Goal: Information Seeking & Learning: Find specific fact

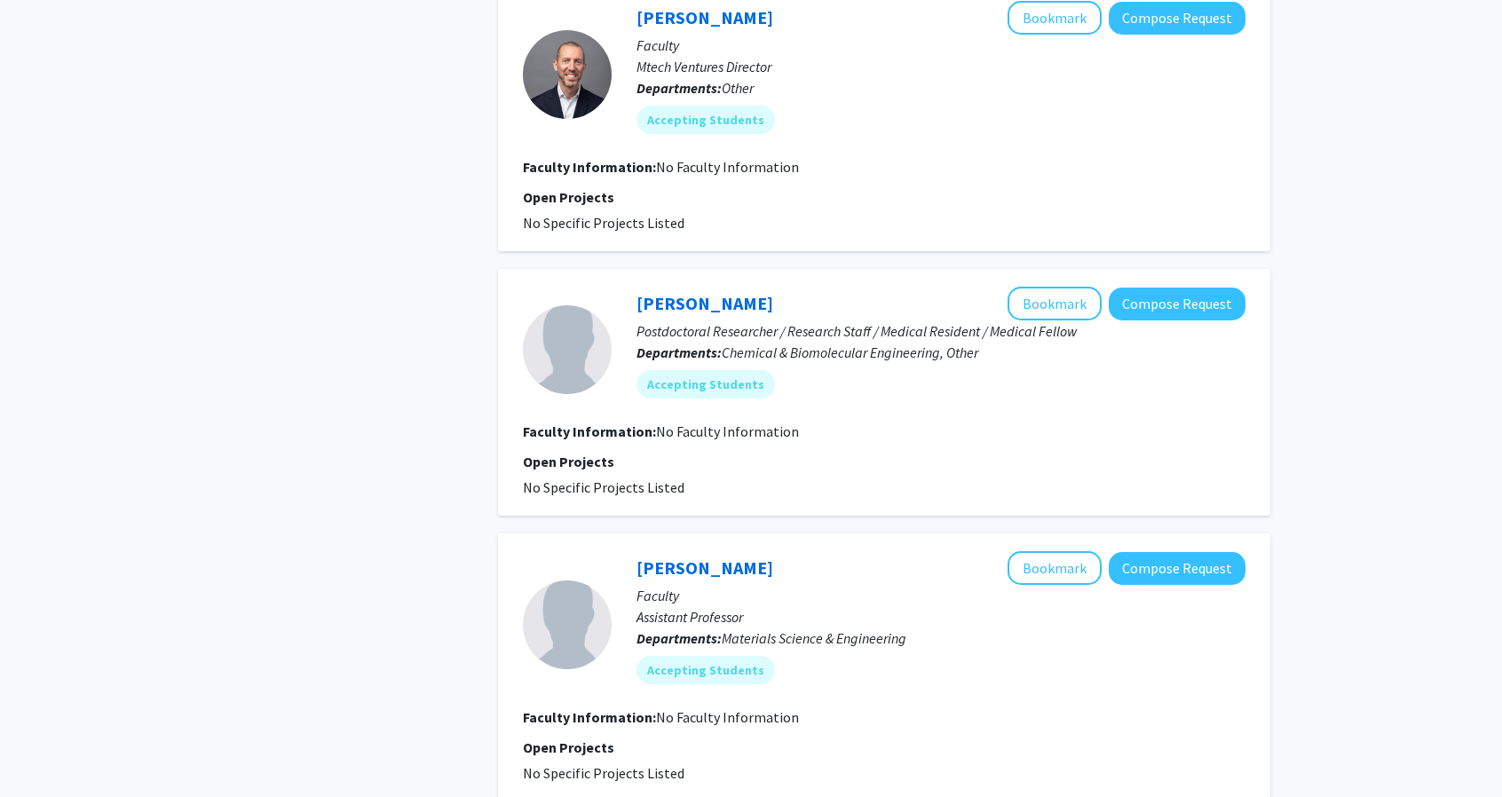
scroll to position [1992, 0]
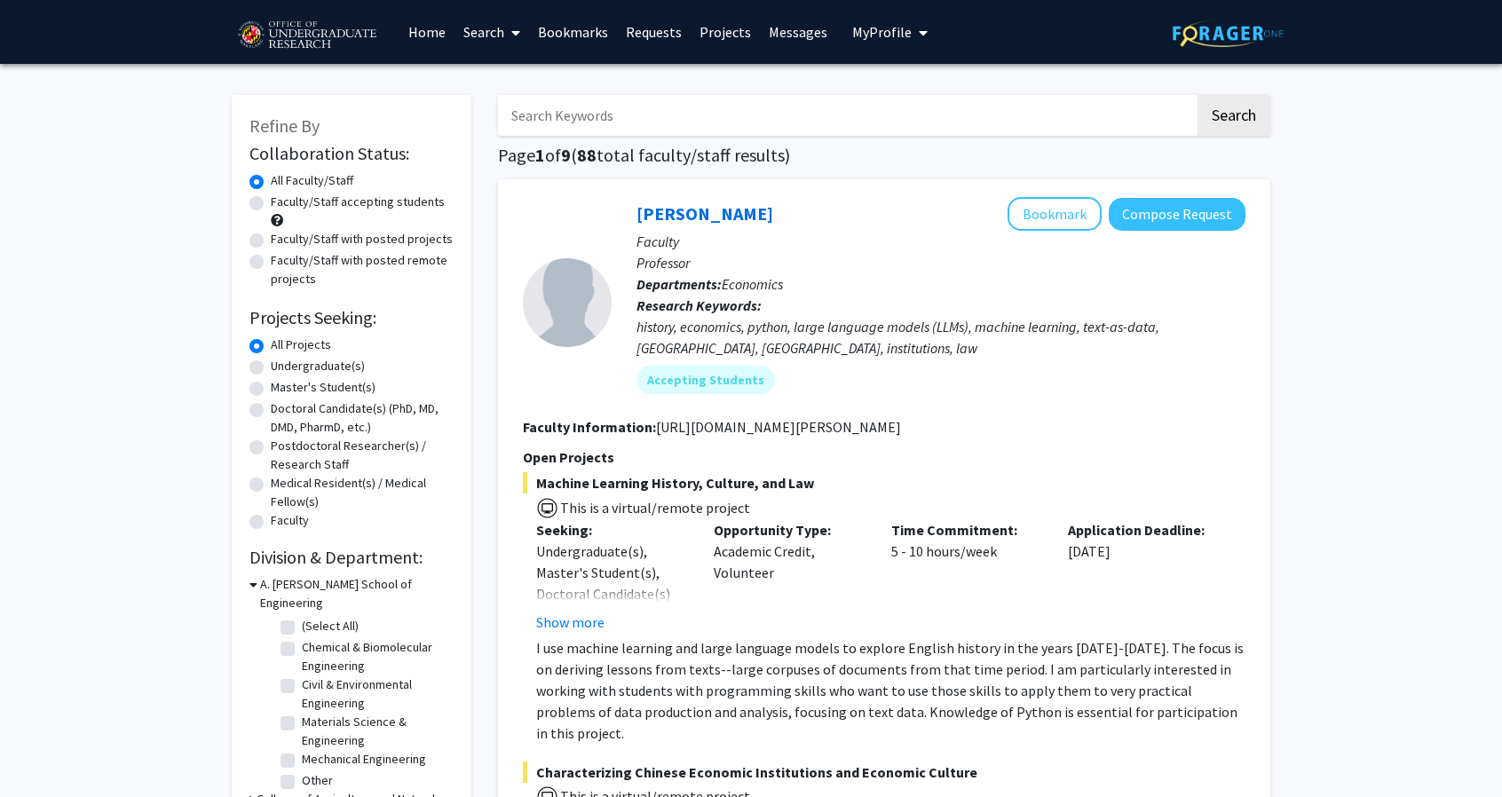
click at [807, 57] on link "Messages" at bounding box center [798, 32] width 76 height 62
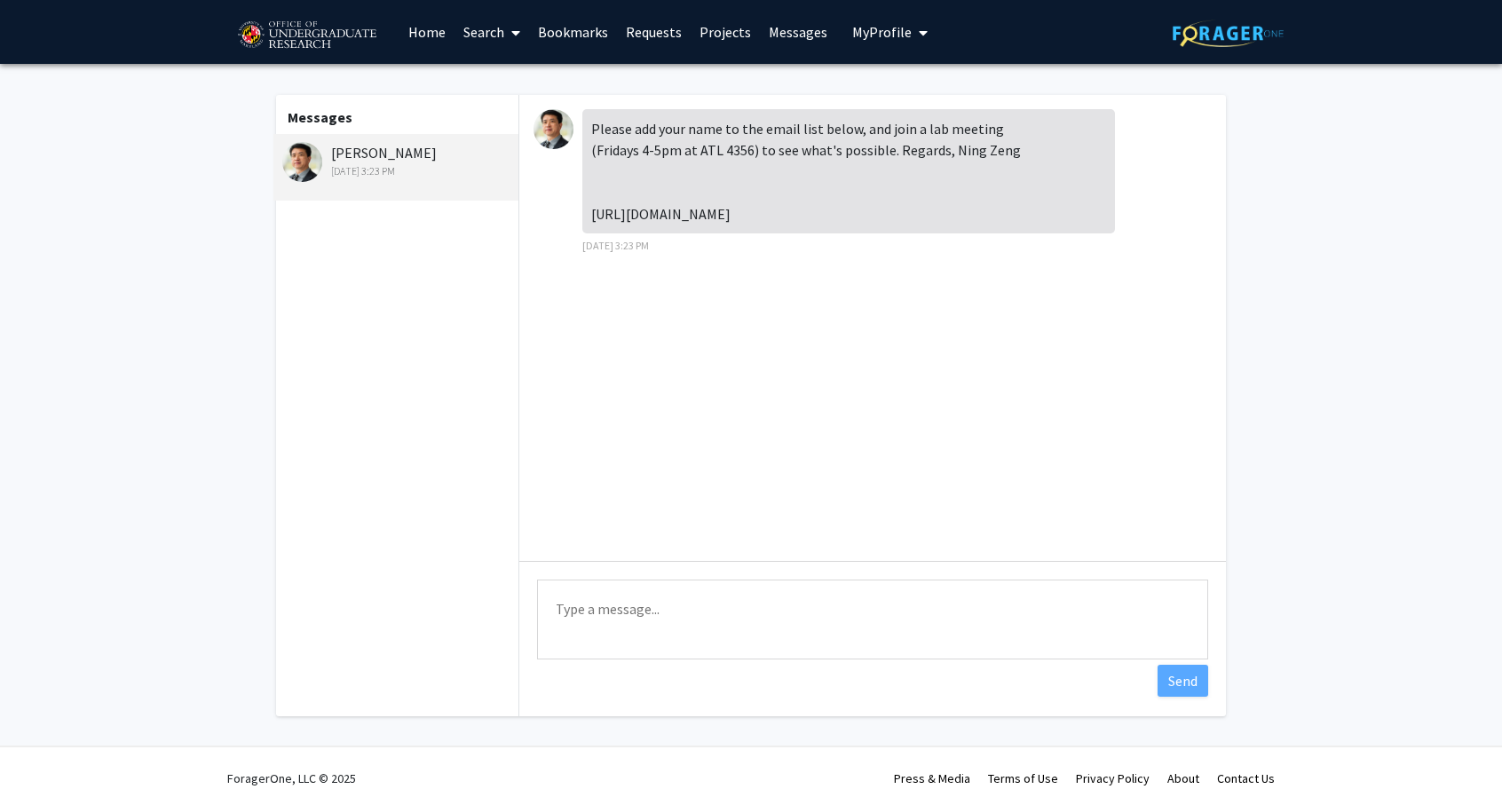
click at [756, 189] on div "Please add your name to the email list below, and join a lab meeting (Fridays 4…" at bounding box center [848, 171] width 533 height 124
click at [501, 31] on link "Search" at bounding box center [492, 32] width 75 height 62
click at [344, 163] on div "Sep 1, 2025 3:23 PM" at bounding box center [398, 171] width 232 height 16
click at [297, 172] on img at bounding box center [302, 162] width 40 height 40
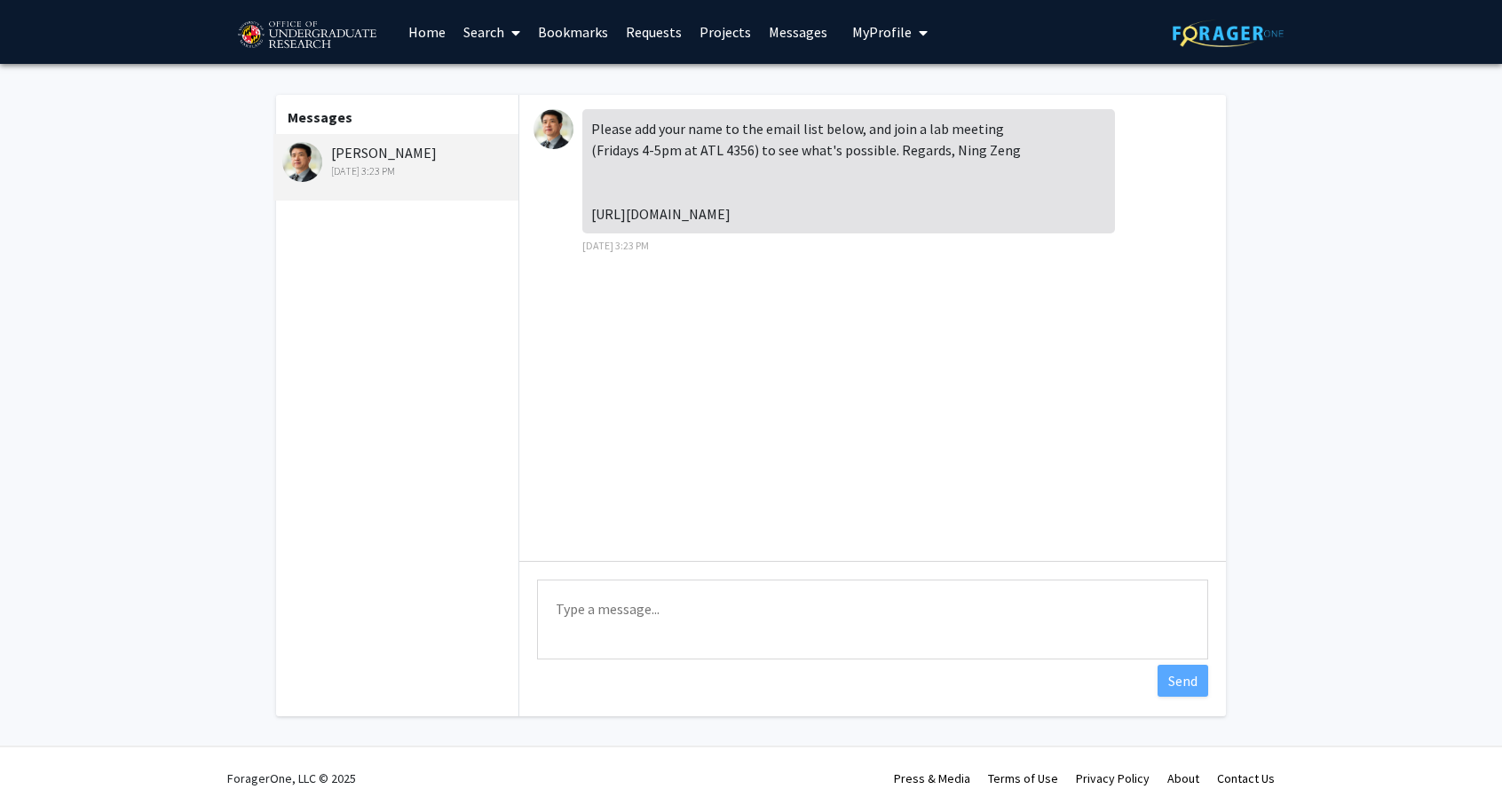
click at [542, 132] on img at bounding box center [554, 129] width 40 height 40
click at [257, 160] on fg-messaging "Messages Ning Zeng Sep 1, 2025 3:23 PM Please add your name to the email list b…" at bounding box center [751, 410] width 1502 height 693
click at [276, 159] on div "Ning Zeng Sep 1, 2025 3:23 PM" at bounding box center [395, 167] width 245 height 67
click at [329, 161] on div "Ning Zeng Sep 1, 2025 3:23 PM" at bounding box center [398, 160] width 232 height 37
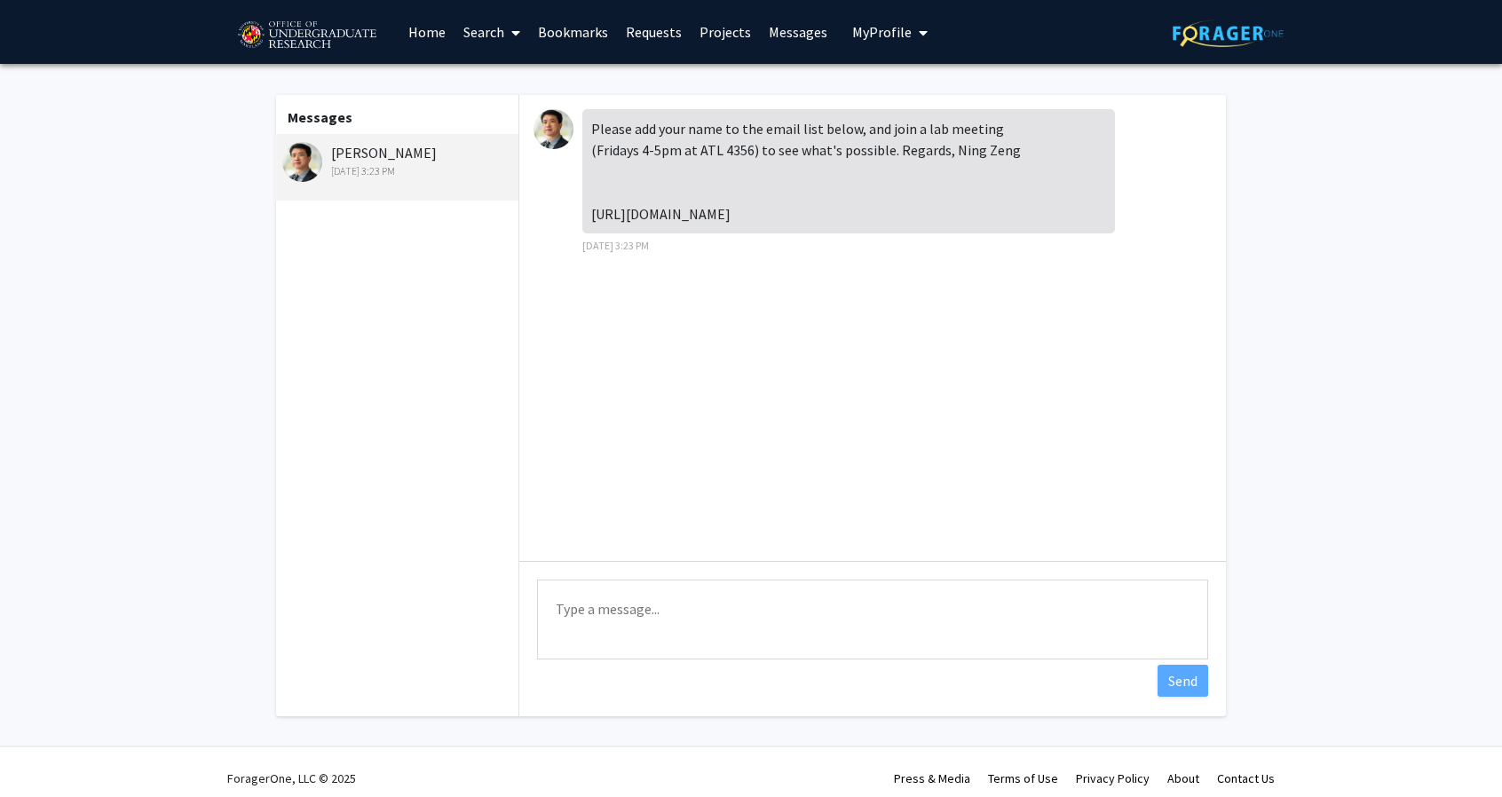
click at [371, 142] on div "Ning Zeng Sep 1, 2025 3:23 PM" at bounding box center [398, 160] width 232 height 37
click at [483, 14] on link "Search" at bounding box center [492, 32] width 75 height 62
click at [507, 80] on span "Faculty/Staff" at bounding box center [520, 82] width 131 height 36
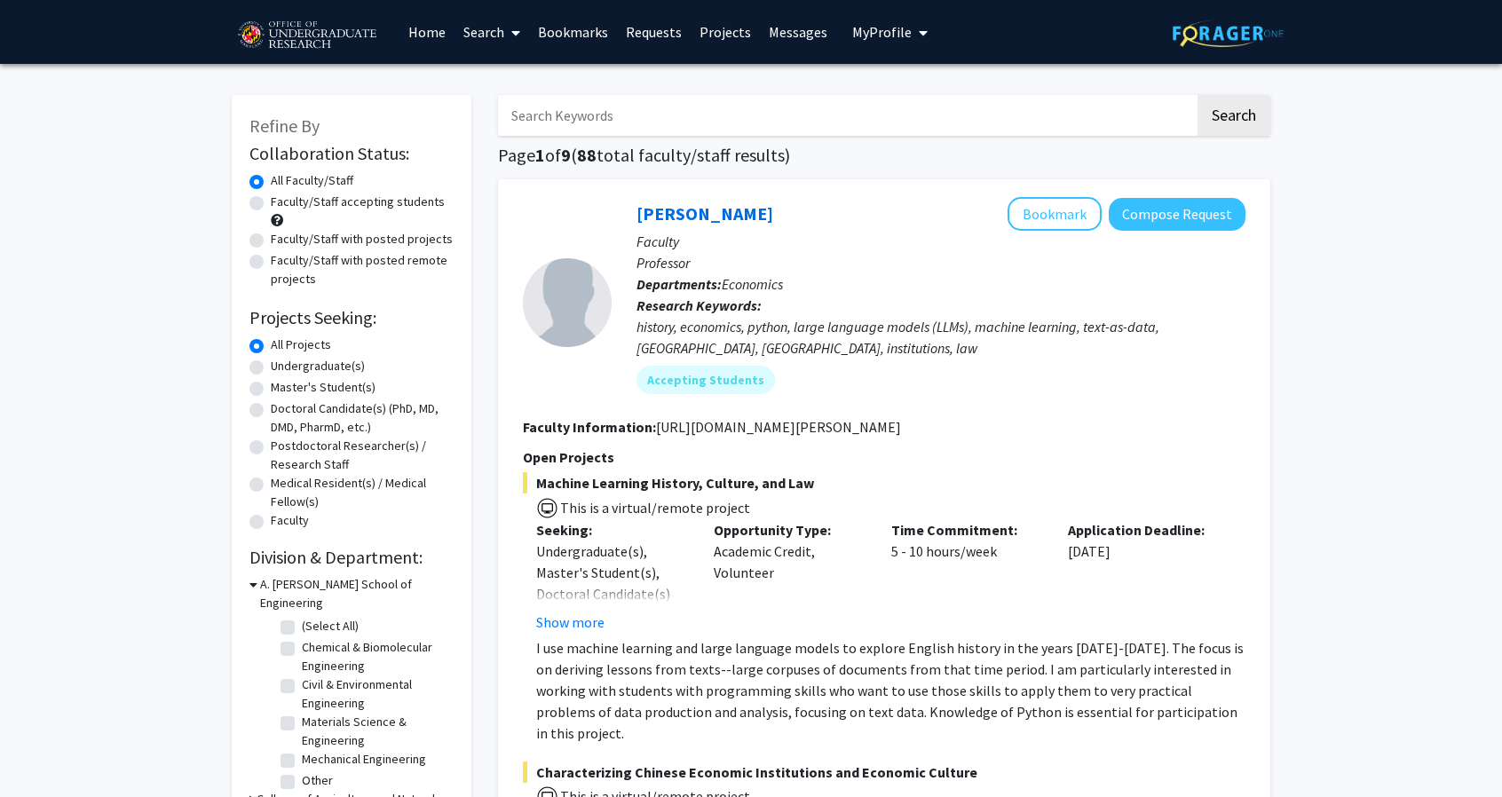
click at [711, 111] on input "Search Keywords" at bounding box center [846, 115] width 697 height 41
click at [1198, 95] on button "Search" at bounding box center [1234, 115] width 73 height 41
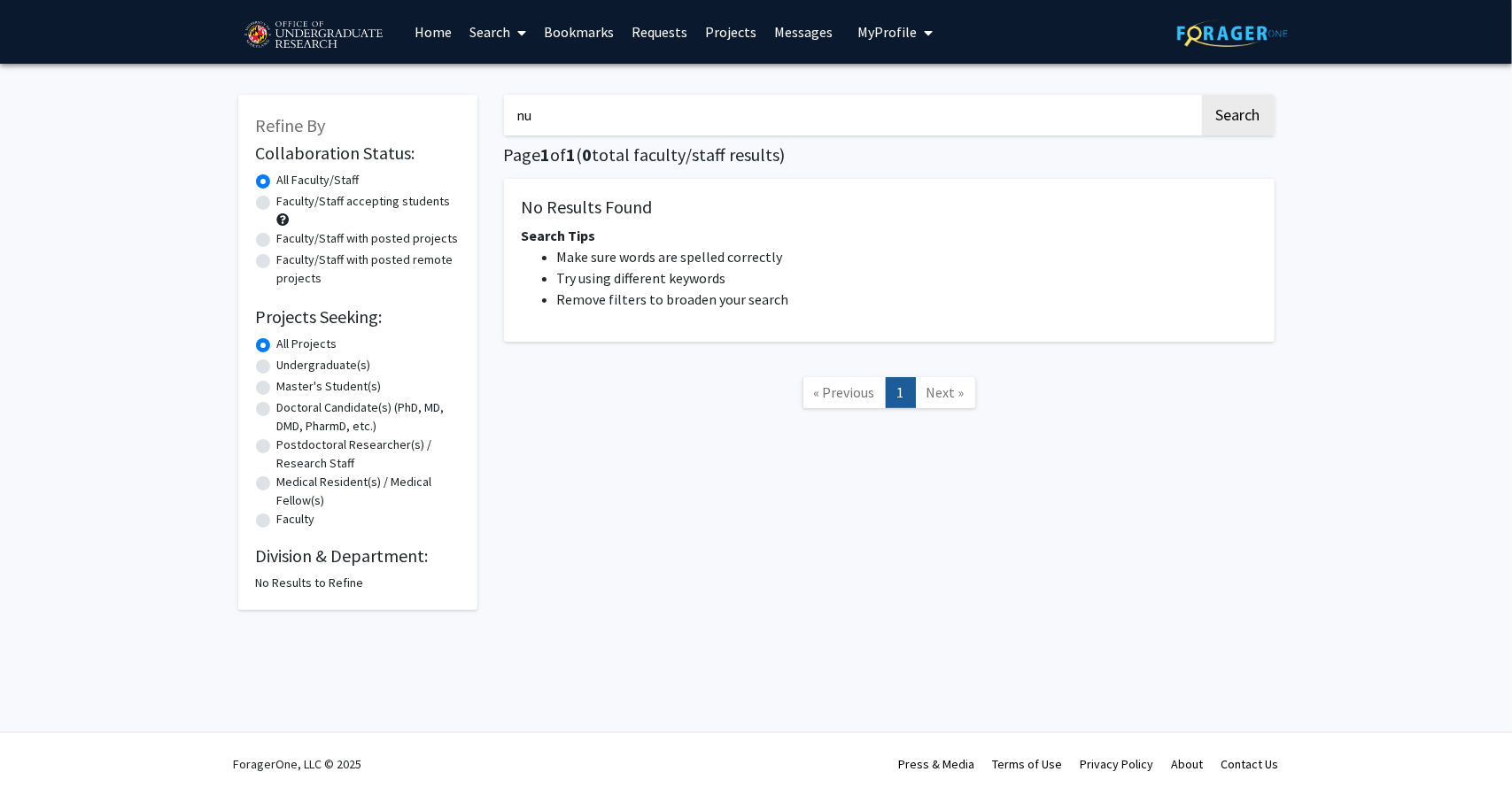
type input "n"
type input "ning"
click at [1202, 95] on button "Search" at bounding box center [1238, 115] width 73 height 41
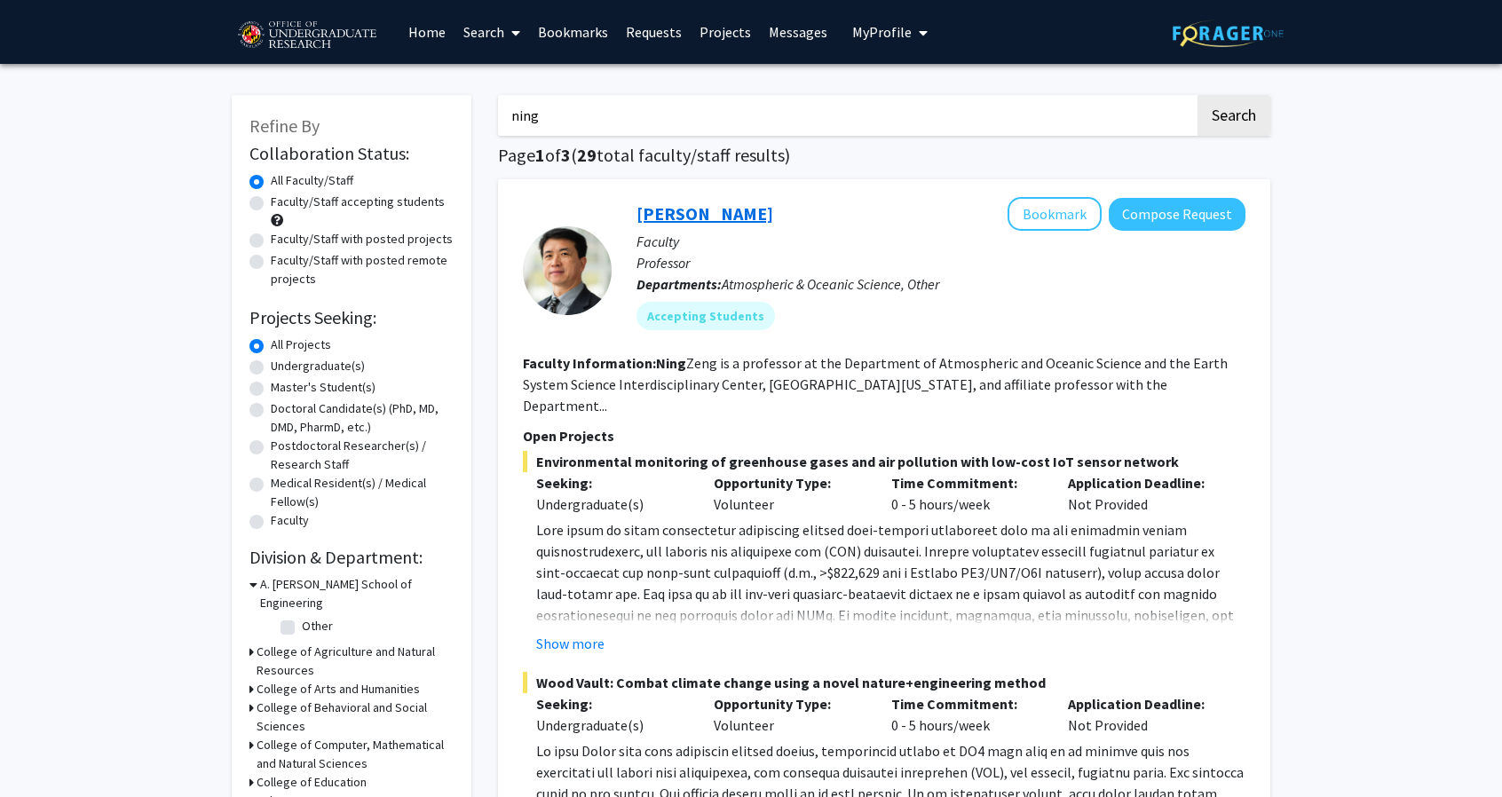
click at [671, 215] on link "[PERSON_NAME]" at bounding box center [705, 213] width 137 height 22
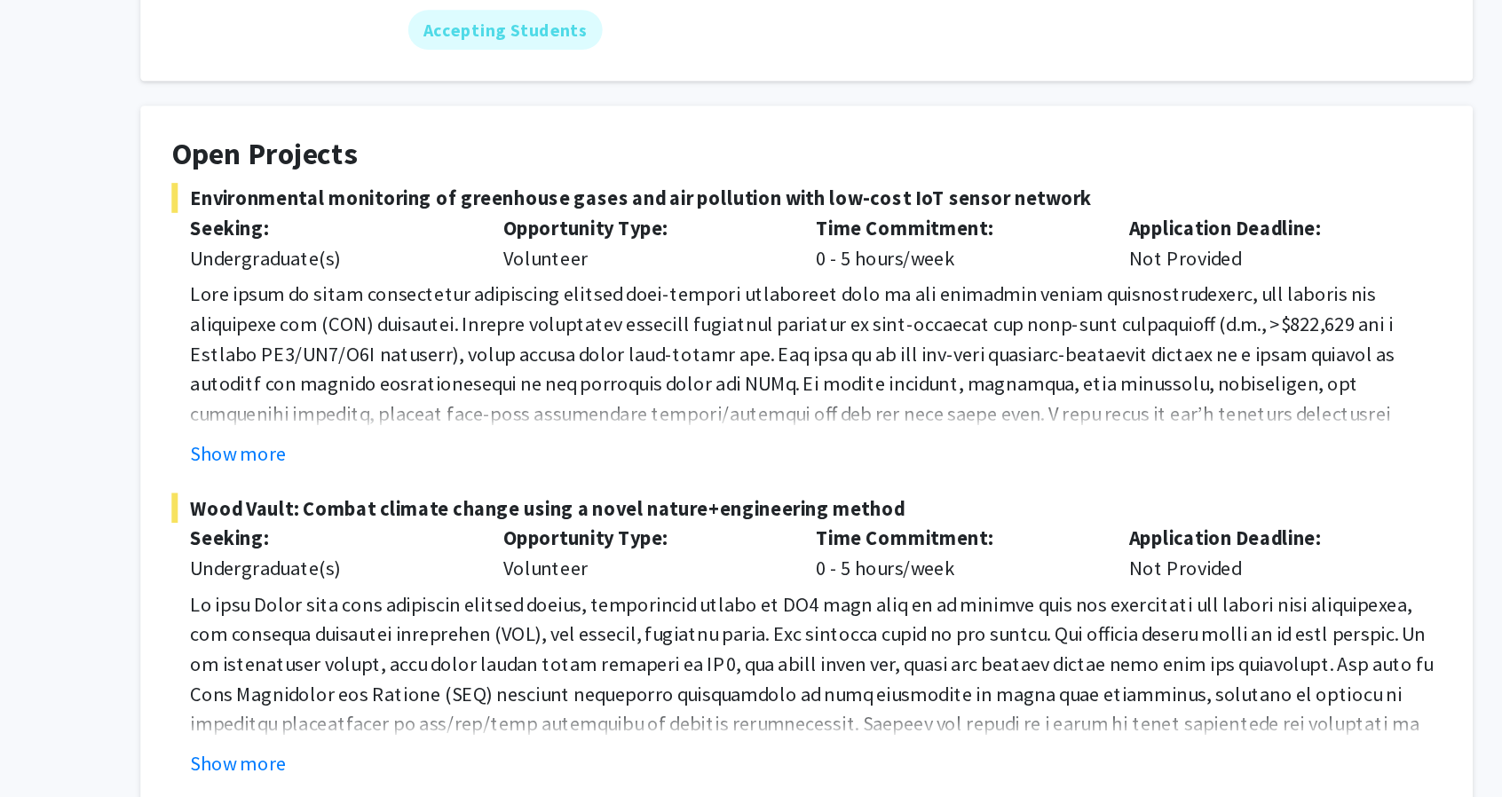
scroll to position [87, 0]
click at [379, 470] on fg-read-more "Show more" at bounding box center [751, 426] width 906 height 135
click at [378, 478] on div "Show more" at bounding box center [758, 482] width 892 height 21
click at [378, 488] on button "Show more" at bounding box center [346, 482] width 68 height 21
